Goal: Task Accomplishment & Management: Manage account settings

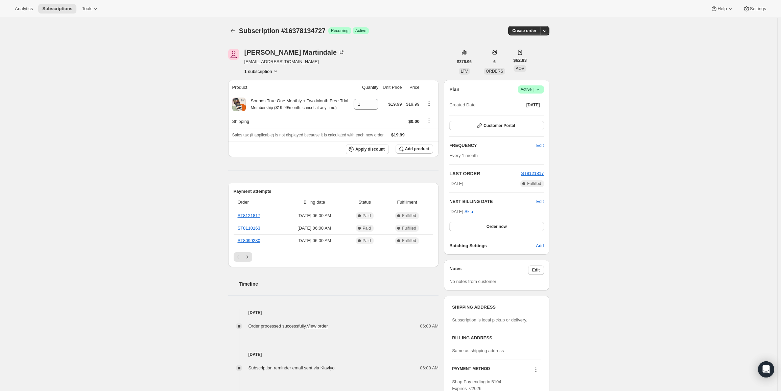
click at [534, 83] on div "Plan Success Active | Created Date [DATE] Customer Portal FREQUENCY Edit Every …" at bounding box center [496, 167] width 105 height 175
click at [528, 94] on div "Plan Success Active | Created Date Mar 28, 2025" at bounding box center [496, 97] width 94 height 24
click at [527, 91] on span "Active |" at bounding box center [530, 89] width 21 height 7
click at [519, 100] on span "Pause subscription" at bounding box center [532, 102] width 37 height 5
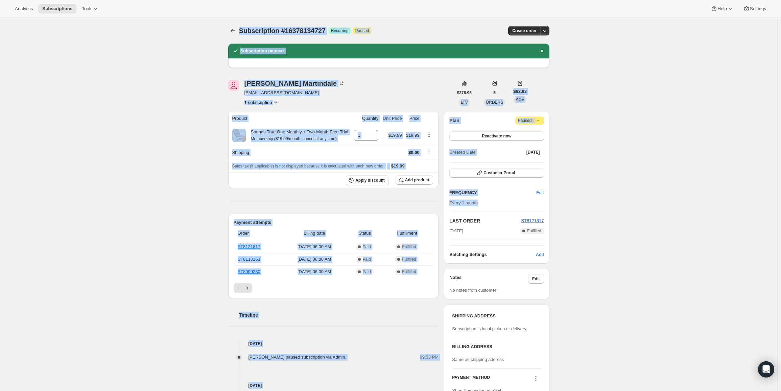
drag, startPoint x: 451, startPoint y: 211, endPoint x: 478, endPoint y: 222, distance: 28.7
drag, startPoint x: 477, startPoint y: 229, endPoint x: 449, endPoint y: 232, distance: 28.5
click at [449, 232] on div "Plan Attention Paused | Reactivate now Created Date Mar 28, 2025 Customer Porta…" at bounding box center [496, 187] width 105 height 152
copy span "Aug 28, 2025"
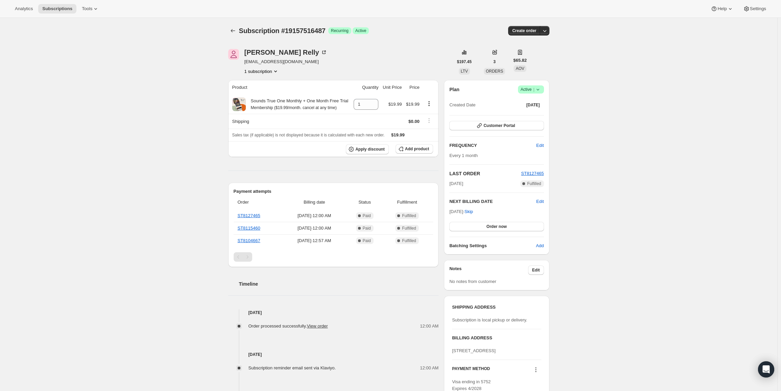
drag, startPoint x: 450, startPoint y: 211, endPoint x: 474, endPoint y: 212, distance: 24.4
click at [474, 212] on div "Plan Success Active | Created Date Jul 13, 2025 Customer Portal FREQUENCY Edit …" at bounding box center [496, 167] width 105 height 175
copy span "Oct 13, 2025"
click at [536, 86] on span "Success Active |" at bounding box center [531, 89] width 26 height 8
click at [532, 100] on span "Pause subscription" at bounding box center [532, 102] width 37 height 5
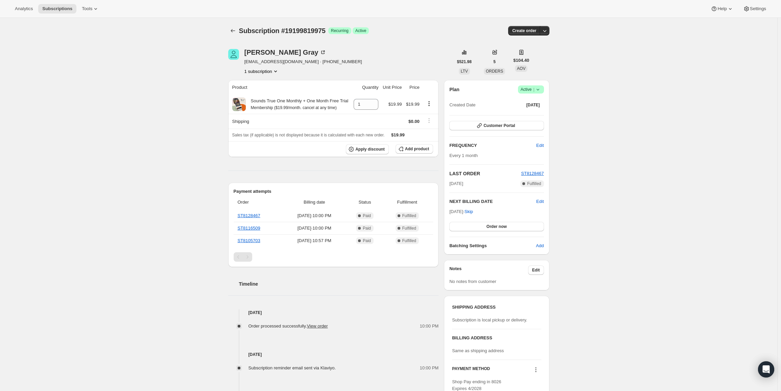
drag, startPoint x: 452, startPoint y: 211, endPoint x: 474, endPoint y: 210, distance: 22.3
click at [473, 210] on span "Oct 15, 2025 · Skip" at bounding box center [461, 211] width 24 height 5
copy span "Oct 15, 2025"
click at [529, 91] on span "Active |" at bounding box center [530, 89] width 21 height 7
click at [517, 104] on span "Pause subscription" at bounding box center [532, 102] width 37 height 5
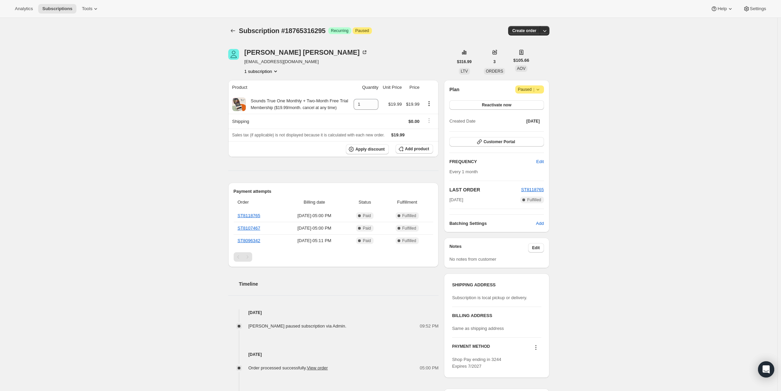
drag, startPoint x: 479, startPoint y: 200, endPoint x: 462, endPoint y: 182, distance: 24.6
click at [452, 201] on div "Aug 21, 2025 Complete Fulfilled" at bounding box center [496, 200] width 94 height 7
copy span "Aug 21, 2025"
click at [531, 91] on span "Paused |" at bounding box center [529, 89] width 23 height 7
click at [135, 115] on div "Subscription #18765316295. This page is ready Subscription #18765316295 Success…" at bounding box center [388, 278] width 777 height 521
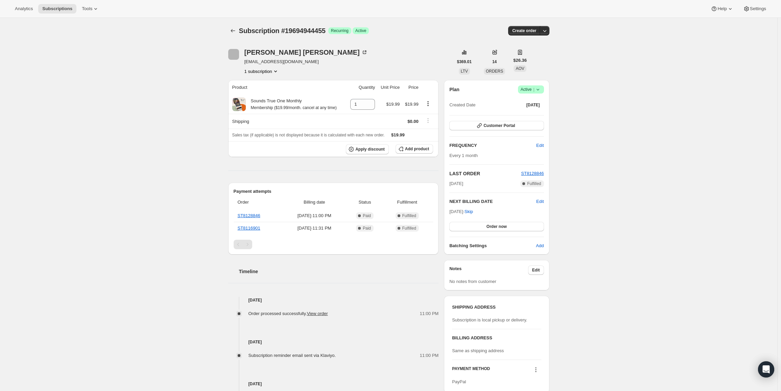
click at [521, 93] on span "Success Active |" at bounding box center [531, 89] width 26 height 8
click at [520, 101] on span "Pause subscription" at bounding box center [532, 102] width 37 height 5
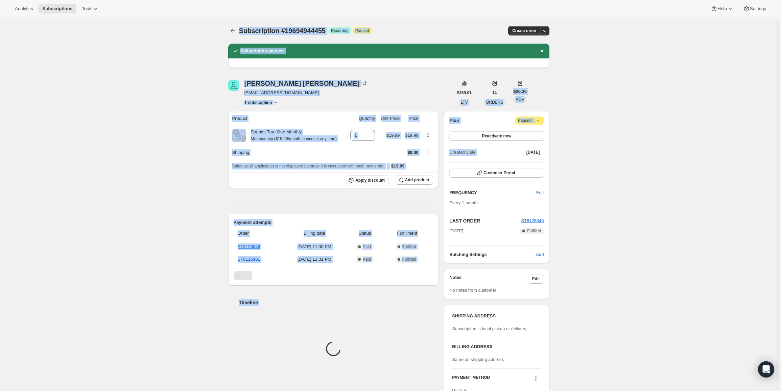
drag, startPoint x: 452, startPoint y: 213, endPoint x: 471, endPoint y: 212, distance: 19.3
drag, startPoint x: 478, startPoint y: 229, endPoint x: 448, endPoint y: 231, distance: 29.8
click at [448, 231] on div "Plan Attention Paused | Reactivate now Created Date Aug 16, 2025 Customer Porta…" at bounding box center [496, 187] width 105 height 152
copy span "Sep 16, 2025"
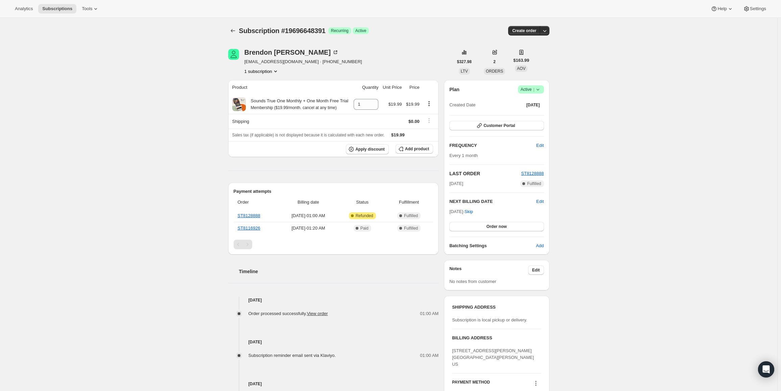
click at [525, 86] on span "Success Active |" at bounding box center [531, 89] width 26 height 8
click at [529, 114] on span "Cancel subscription" at bounding box center [533, 114] width 38 height 5
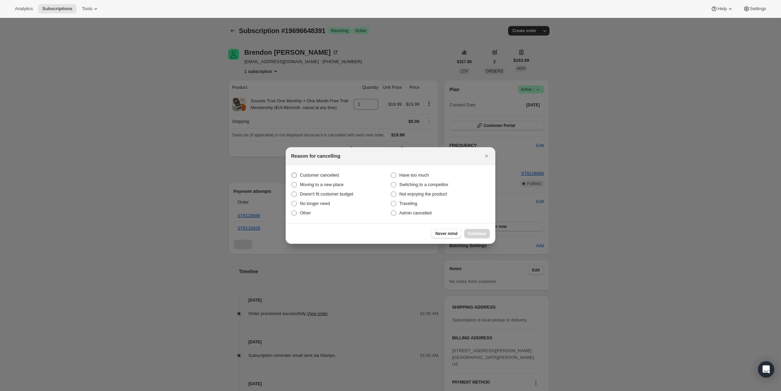
click at [336, 177] on span "Customer cancelled" at bounding box center [319, 175] width 39 height 5
click at [292, 173] on input "Customer cancelled" at bounding box center [291, 173] width 0 height 0
radio input "true"
click at [483, 236] on span "Continue" at bounding box center [477, 233] width 18 height 5
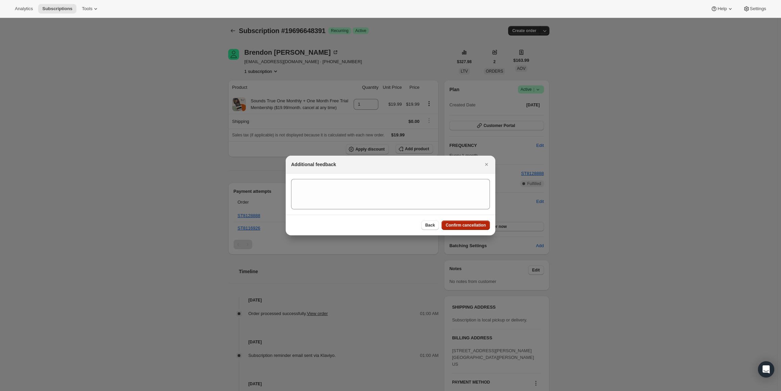
click at [478, 226] on span "Confirm cancellation" at bounding box center [465, 225] width 40 height 5
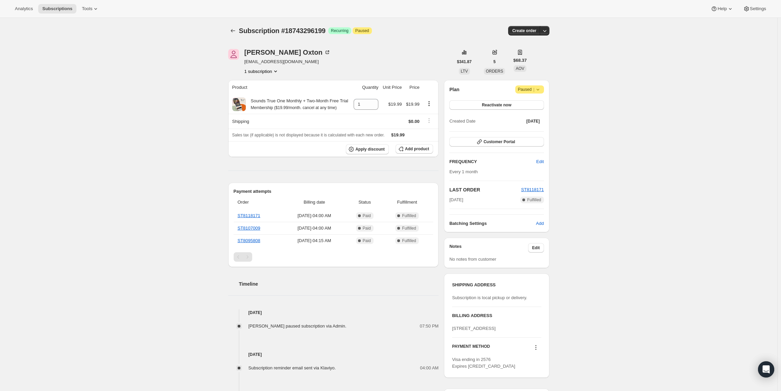
drag, startPoint x: 480, startPoint y: 203, endPoint x: 434, endPoint y: 176, distance: 53.4
click at [450, 201] on div "Plan Attention Paused | Reactivate now Created Date Jun 20, 2025 Customer Porta…" at bounding box center [496, 156] width 105 height 152
copy span "Aug 20, 2025"
